Goal: Task Accomplishment & Management: Use online tool/utility

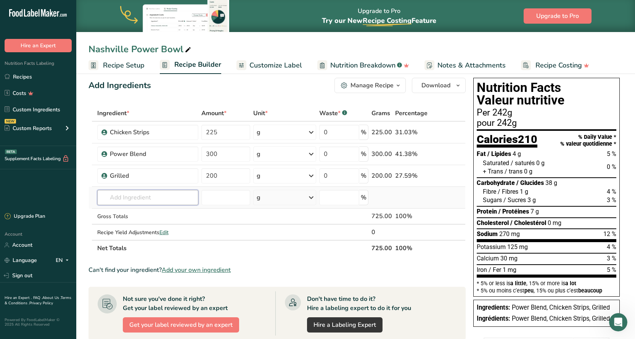
click at [121, 195] on input "text" at bounding box center [147, 197] width 101 height 15
type input "Ginger Sauce"
click at [229, 199] on input "number" at bounding box center [225, 197] width 49 height 15
type input "125"
click at [273, 195] on div "g" at bounding box center [284, 197] width 63 height 15
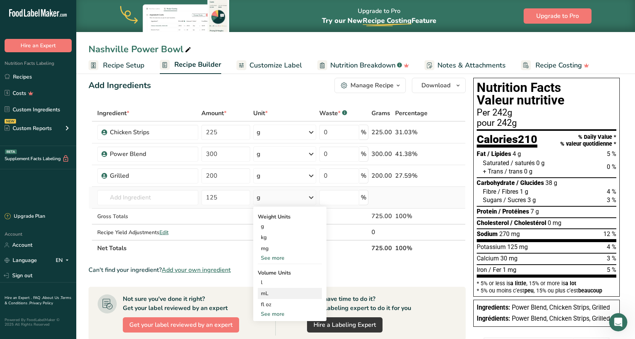
click at [270, 296] on div "mL" at bounding box center [290, 293] width 58 height 8
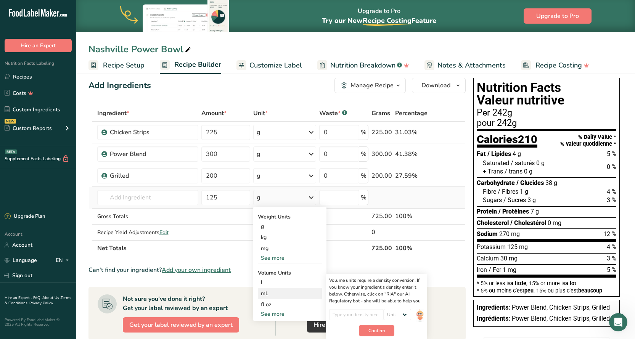
click at [268, 292] on div "mL" at bounding box center [290, 293] width 58 height 8
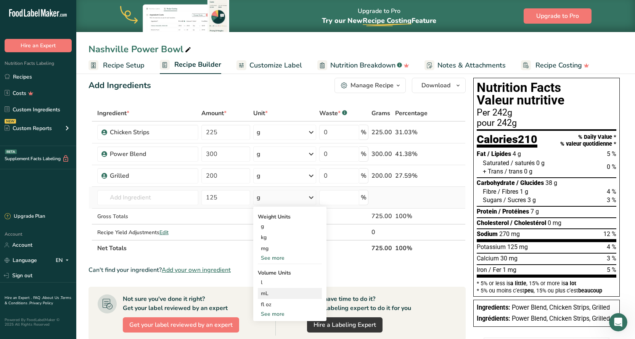
click at [275, 294] on div "mL" at bounding box center [290, 293] width 58 height 8
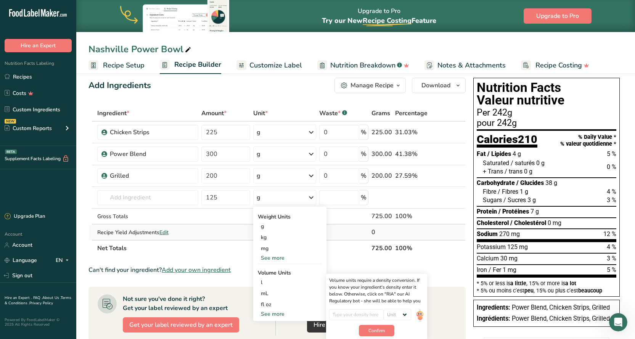
click at [223, 227] on td at bounding box center [226, 232] width 52 height 15
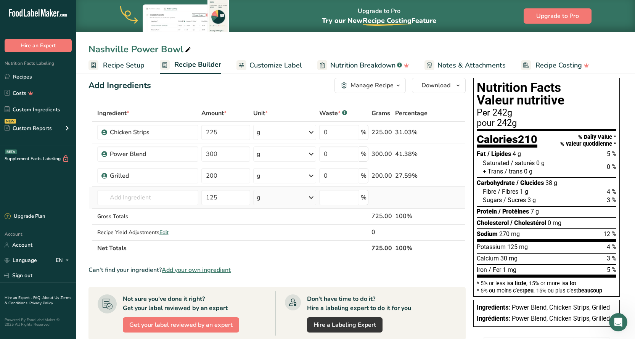
click at [308, 197] on icon at bounding box center [311, 198] width 9 height 14
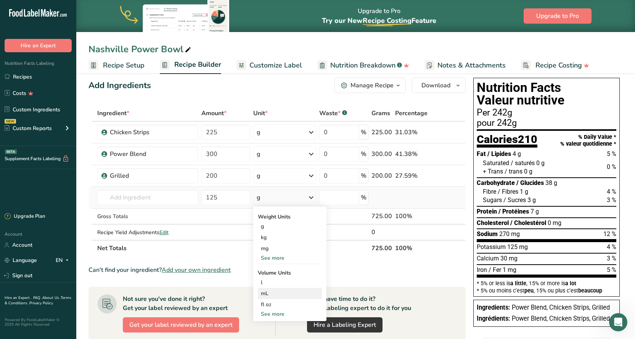
click at [265, 295] on div "mL" at bounding box center [290, 293] width 58 height 8
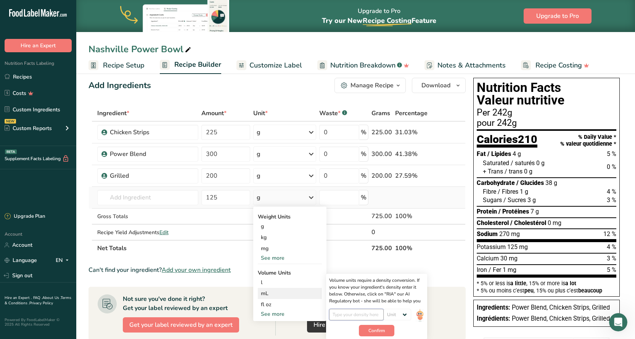
click at [379, 314] on input "number" at bounding box center [356, 314] width 55 height 11
click at [404, 314] on select "Unit lb/ft3 g/cm3" at bounding box center [397, 314] width 27 height 11
click at [440, 281] on section "Ingredient * Amount * Unit * Waste * .a-a{fill:#347362;}.b-a{fill:#fff;} Grams …" at bounding box center [276, 303] width 377 height 396
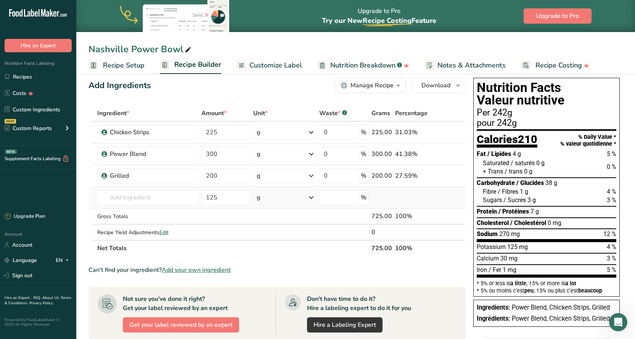
click at [312, 198] on icon at bounding box center [311, 198] width 9 height 14
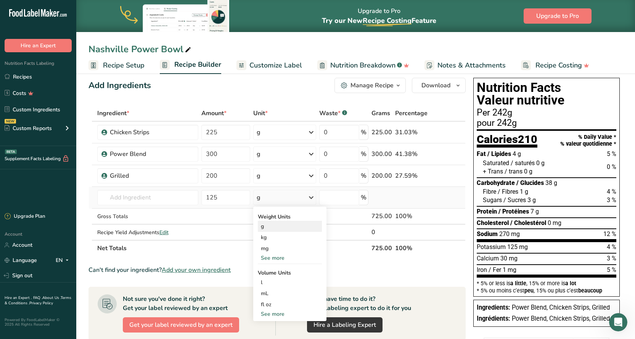
click at [277, 229] on div "g" at bounding box center [290, 226] width 64 height 11
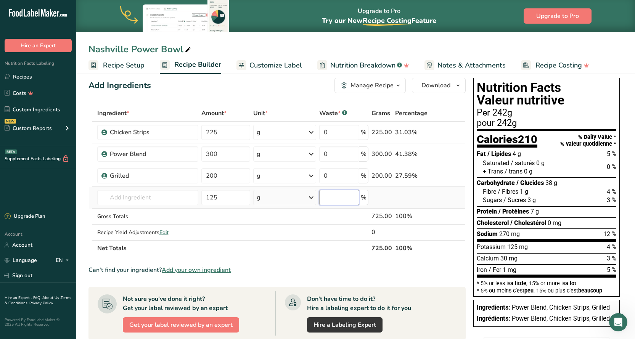
click at [345, 198] on input "number" at bounding box center [339, 197] width 40 height 15
type input "0"
click at [339, 235] on td at bounding box center [344, 232] width 52 height 15
click at [159, 195] on input "text" at bounding box center [147, 197] width 101 height 15
type input "Ginger Sauce"
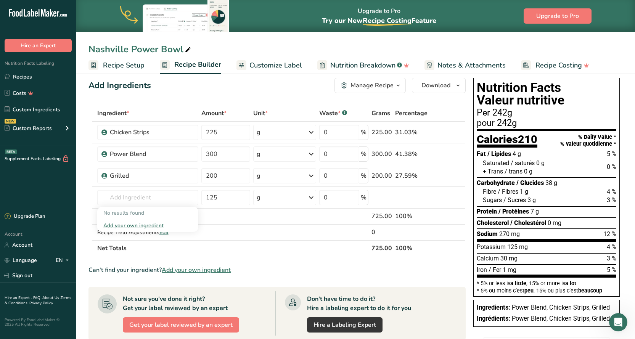
click at [303, 248] on th "Net Totals" at bounding box center [233, 248] width 275 height 16
click at [190, 269] on span "Add your own ingredient" at bounding box center [196, 269] width 69 height 9
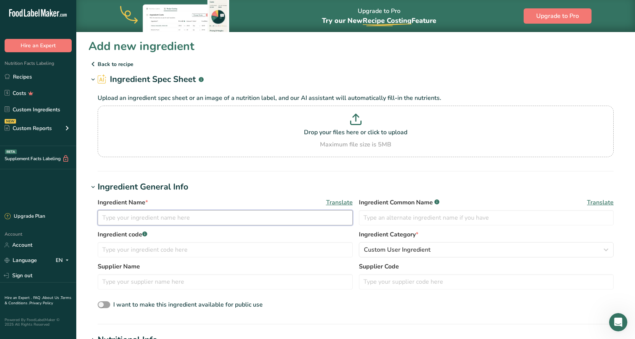
click at [142, 215] on input "text" at bounding box center [225, 217] width 255 height 15
type input "Ginger Sauce"
click at [351, 128] on p "Drop your files here or click to upload" at bounding box center [356, 132] width 512 height 9
click at [351, 128] on input "Drop your files here or click to upload Maximum file size is 5MB" at bounding box center [356, 131] width 516 height 51
type input "C:\fakepath\1000012467 (1).heic"
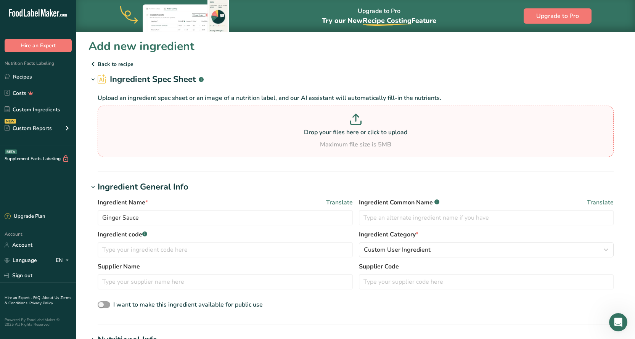
click at [378, 116] on p at bounding box center [356, 121] width 512 height 14
click at [378, 116] on input "Drop your files here or click to upload Maximum file size is 5MB" at bounding box center [356, 131] width 516 height 51
type input "C:\fakepath\1000012467 (1).jpg"
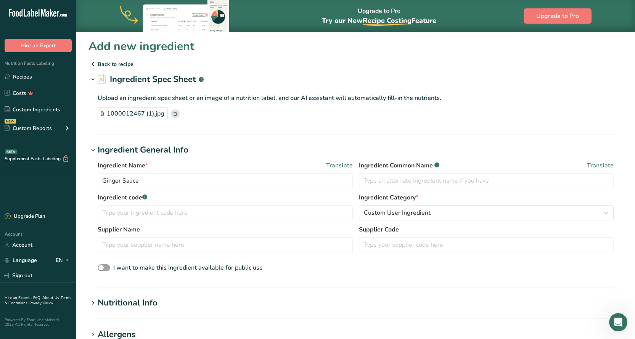
click at [112, 64] on p "Back to recipe" at bounding box center [355, 63] width 534 height 9
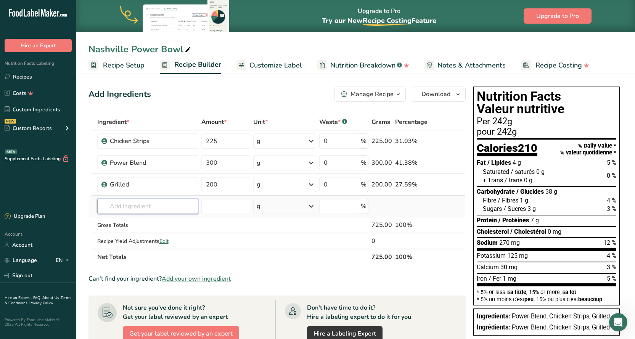
click at [158, 206] on input "text" at bounding box center [147, 206] width 101 height 15
type input "ginger sauce"
click at [231, 256] on th "Net Totals" at bounding box center [233, 257] width 275 height 16
click at [163, 208] on input "text" at bounding box center [147, 206] width 101 height 15
click at [392, 95] on div "Manage Recipe" at bounding box center [372, 94] width 43 height 9
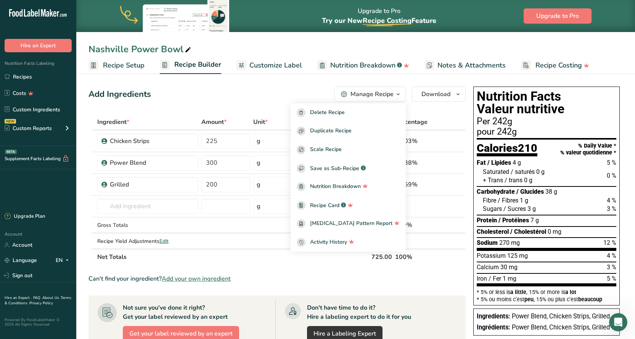
click at [308, 86] on div "Add Ingredients Manage Recipe Delete Recipe Duplicate Recipe Scale Recipe Save …" at bounding box center [279, 303] width 382 height 439
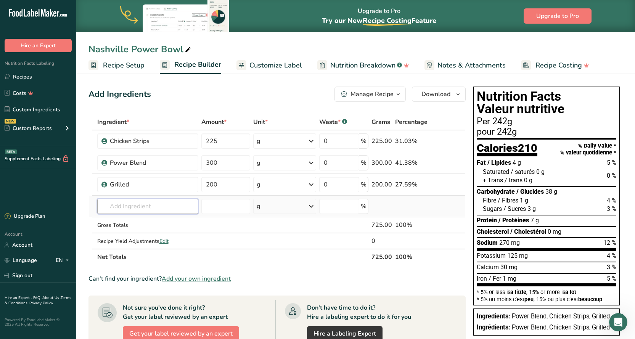
click at [153, 209] on input "text" at bounding box center [147, 206] width 101 height 15
click at [129, 207] on input "text" at bounding box center [147, 206] width 101 height 15
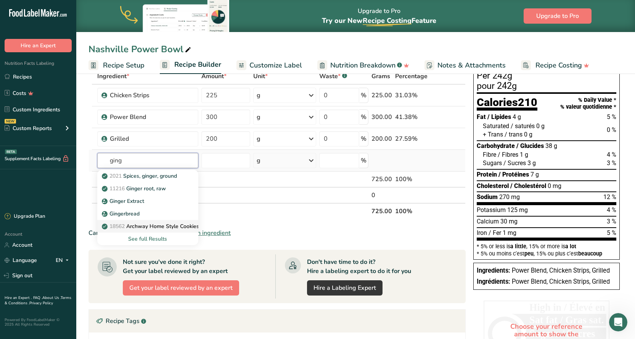
scroll to position [76, 0]
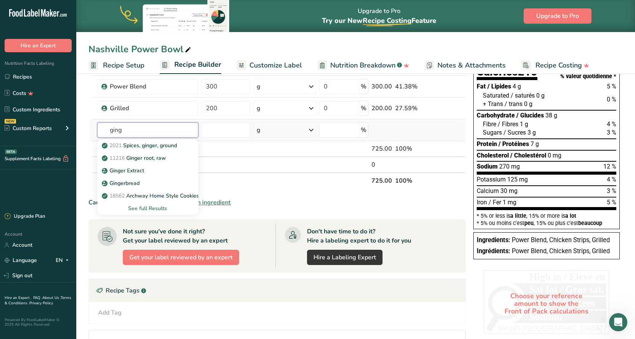
click at [132, 133] on input "ging" at bounding box center [147, 129] width 101 height 15
click at [141, 131] on input "ging" at bounding box center [147, 129] width 101 height 15
type input "g"
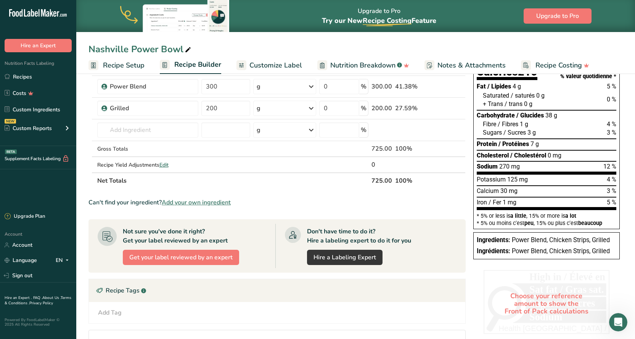
click at [215, 322] on div "Add Tag Standard Tags Custom Tags Source of Antioxidants [MEDICAL_DATA] Effect …" at bounding box center [277, 312] width 376 height 21
click at [125, 132] on input "text" at bounding box center [147, 129] width 101 height 15
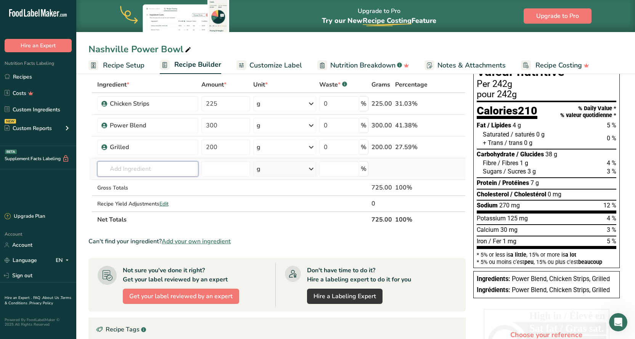
scroll to position [0, 0]
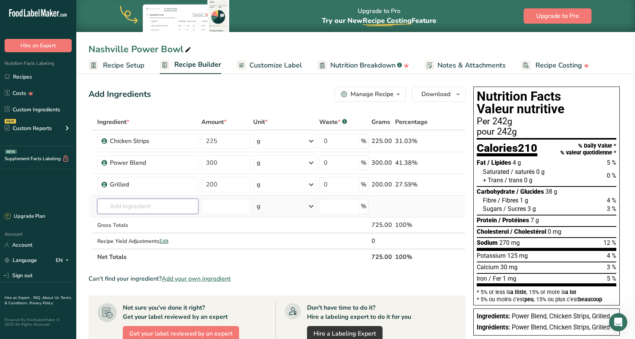
click at [137, 207] on input "text" at bounding box center [147, 206] width 101 height 15
type input "g"
click at [124, 66] on span "Recipe Setup" at bounding box center [124, 65] width 42 height 10
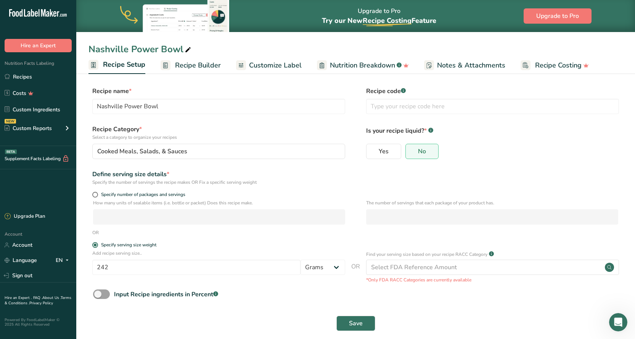
click at [198, 64] on span "Recipe Builder" at bounding box center [198, 65] width 46 height 10
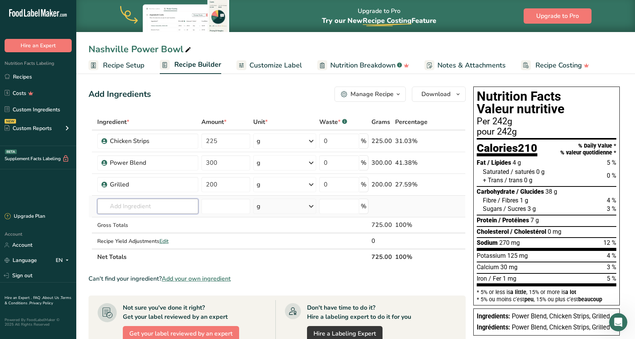
click at [156, 205] on input "text" at bounding box center [147, 206] width 101 height 15
click at [194, 278] on span "Add your own ingredient" at bounding box center [196, 278] width 69 height 9
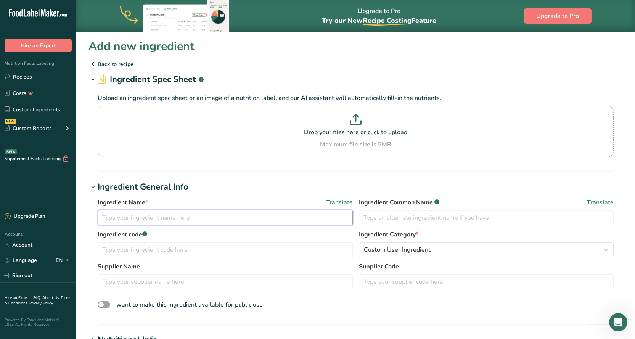
click at [160, 219] on input "text" at bounding box center [225, 217] width 255 height 15
type input "Ginger Sauce"
click at [323, 317] on section "Ingredient General Info Ingredient Name * Translate Ginger Sauce Ingredient Com…" at bounding box center [355, 253] width 534 height 144
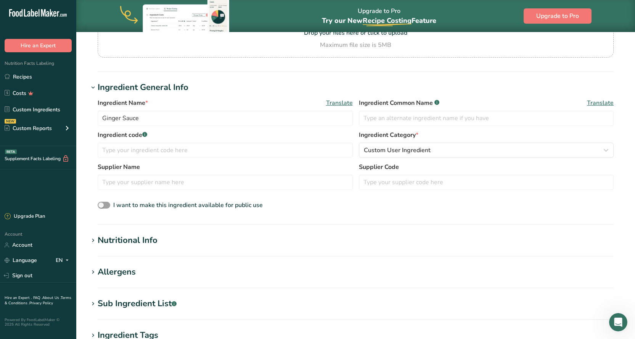
scroll to position [114, 0]
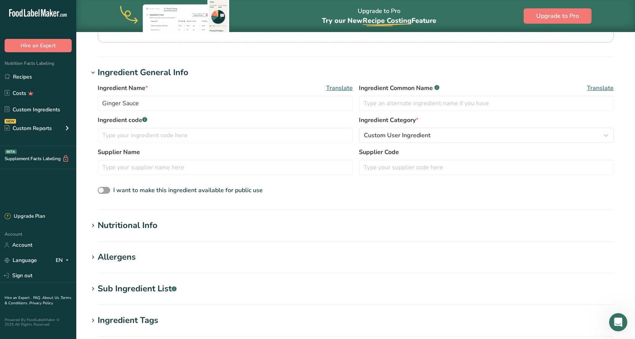
click at [135, 226] on div "Nutritional Info" at bounding box center [128, 225] width 60 height 13
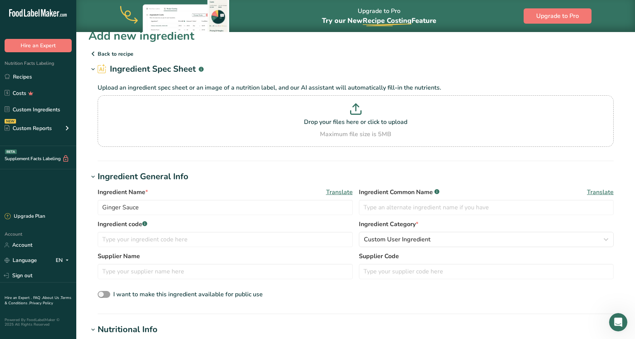
scroll to position [0, 0]
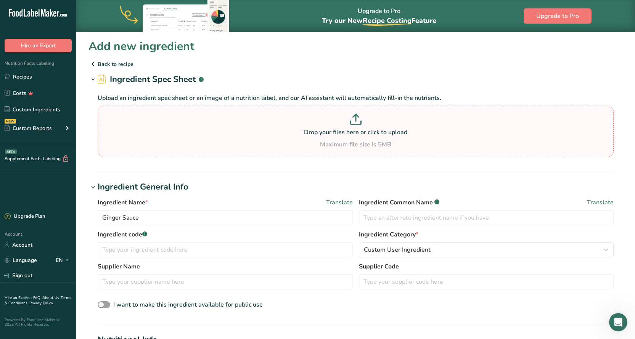
click at [354, 127] on p at bounding box center [356, 121] width 512 height 14
click at [354, 127] on input "Drop your files here or click to upload Maximum file size is 5MB" at bounding box center [356, 131] width 516 height 51
type input "C:\fakepath\1000012467 (1).jpg"
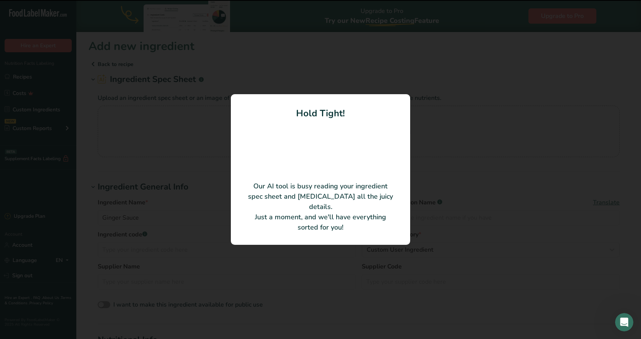
type input "15"
type input "30"
type KJ "125.52"
type Fat "0"
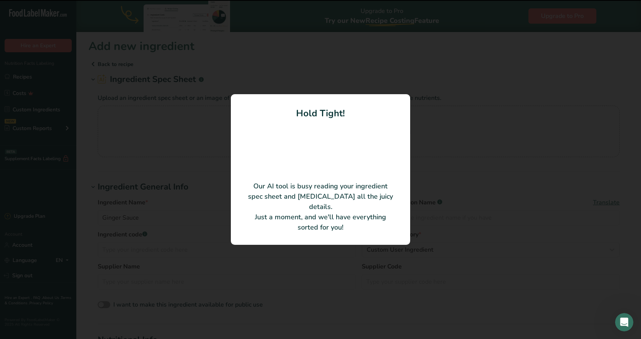
type Fat "0"
type input "0"
type input "160"
type Carbohydrates "7"
type Fiber "0"
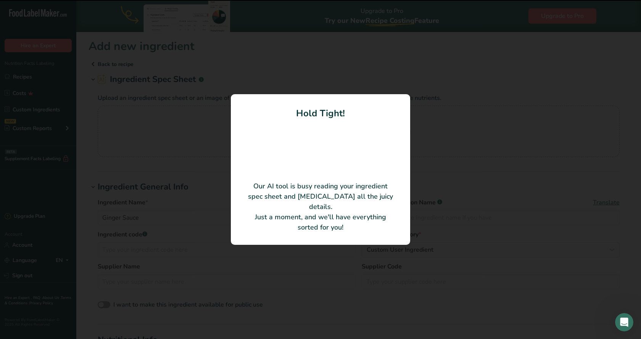
type Sugars "7"
type Sugars "0"
type input "0"
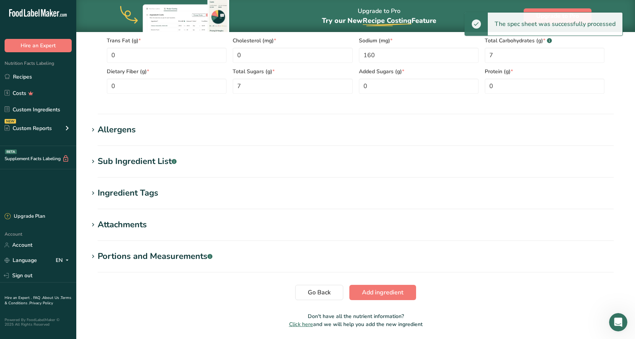
scroll to position [407, 0]
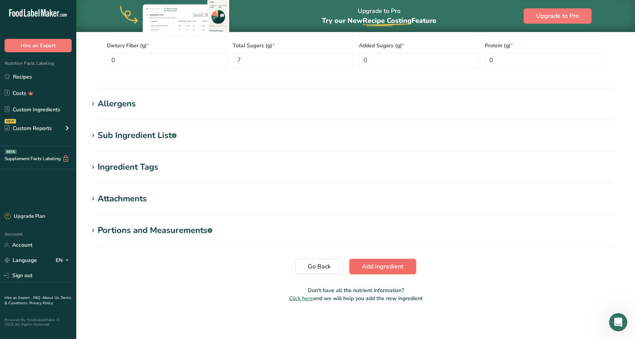
click at [387, 269] on span "Add ingredient" at bounding box center [383, 266] width 42 height 9
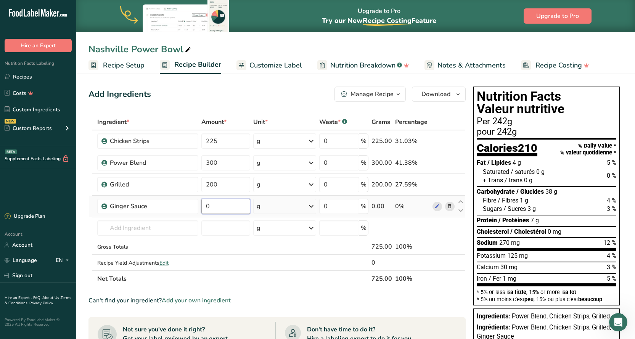
click at [212, 204] on input "0" at bounding box center [225, 206] width 49 height 15
type input "125"
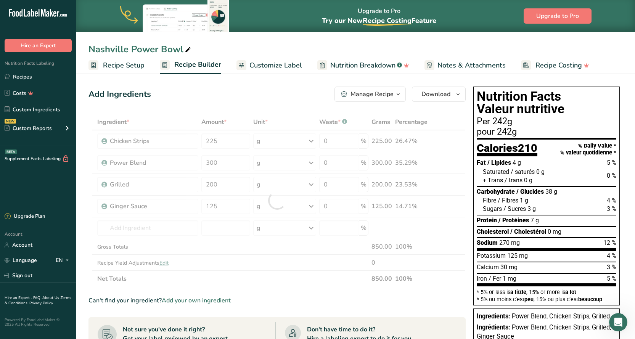
click at [290, 281] on div "Ingredient * Amount * Unit * Waste * .a-a{fill:#347362;}.b-a{fill:#fff;} Grams …" at bounding box center [276, 200] width 377 height 173
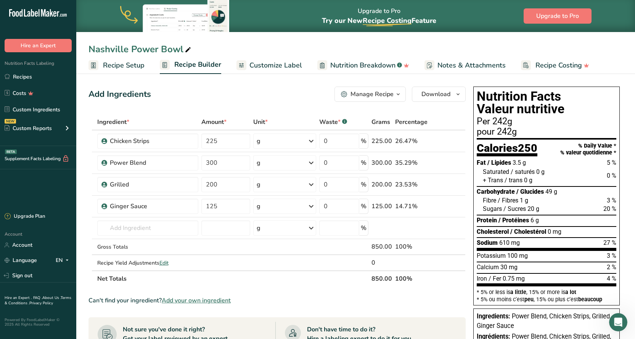
click at [567, 67] on span "Recipe Costing" at bounding box center [558, 65] width 47 height 10
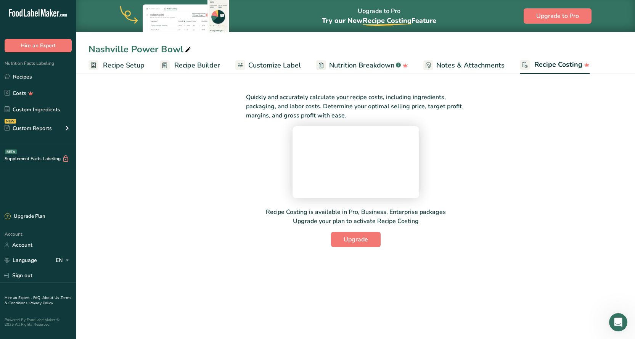
scroll to position [2, 0]
click at [117, 66] on span "Recipe Setup" at bounding box center [124, 65] width 42 height 10
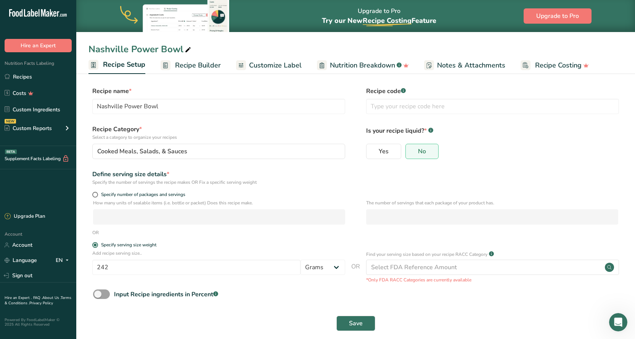
click at [191, 68] on span "Recipe Builder" at bounding box center [198, 65] width 46 height 10
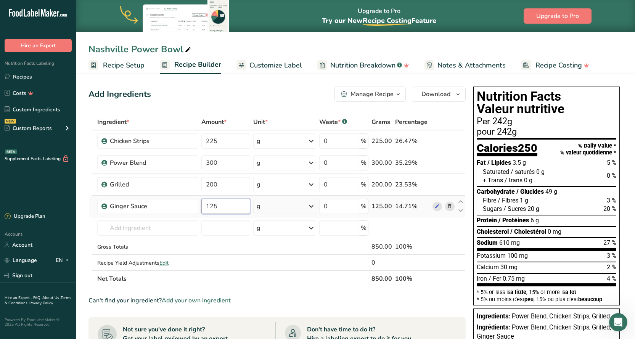
drag, startPoint x: 220, startPoint y: 206, endPoint x: 199, endPoint y: 209, distance: 21.9
click at [199, 209] on tr "Ginger Sauce 125 g Weight Units g kg mg See more Volume Units l Volume units re…" at bounding box center [277, 207] width 376 height 22
click at [306, 288] on section "Ingredient * Amount * Unit * Waste * .a-a{fill:#347362;}.b-a{fill:#fff;} Grams …" at bounding box center [276, 323] width 377 height 418
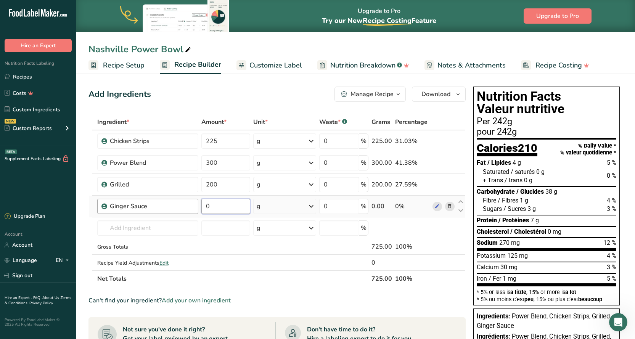
drag, startPoint x: 212, startPoint y: 208, endPoint x: 198, endPoint y: 209, distance: 14.5
click at [198, 209] on tr "Ginger Sauce 0 g Weight Units g kg mg See more Volume Units l Volume units requ…" at bounding box center [277, 207] width 376 height 22
type input "125"
click at [322, 281] on div "Ingredient * Amount * Unit * Waste * .a-a{fill:#347362;}.b-a{fill:#fff;} Grams …" at bounding box center [276, 200] width 377 height 173
